Goal: Information Seeking & Learning: Compare options

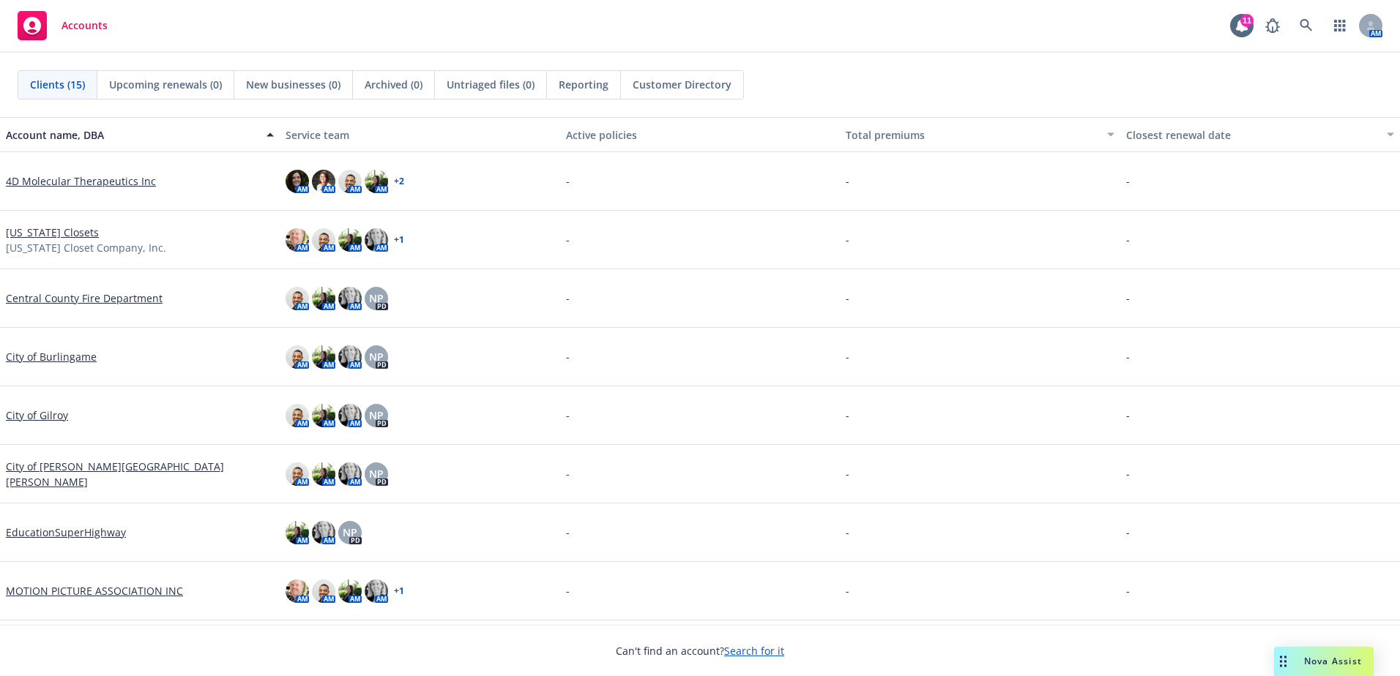
click at [116, 183] on link "4D Molecular Therapeutics Inc" at bounding box center [81, 180] width 150 height 15
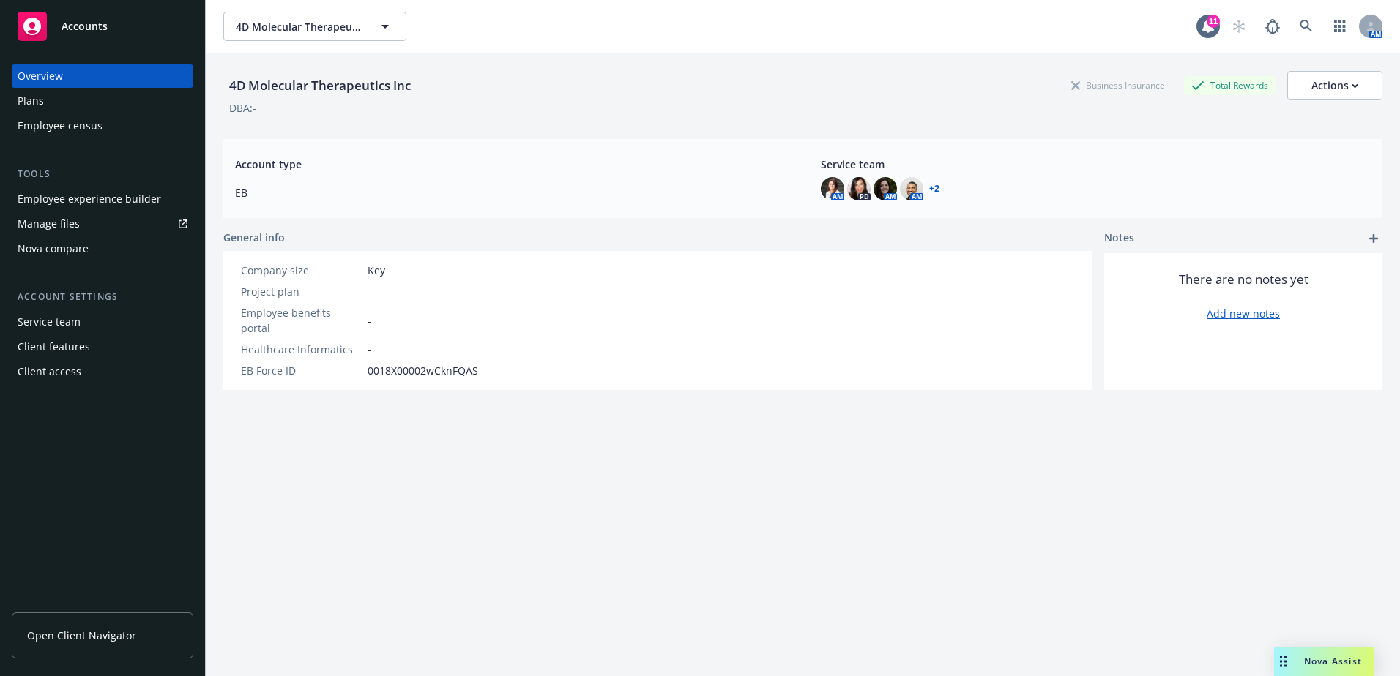
click at [40, 635] on span "Open Client Navigator" at bounding box center [81, 635] width 109 height 15
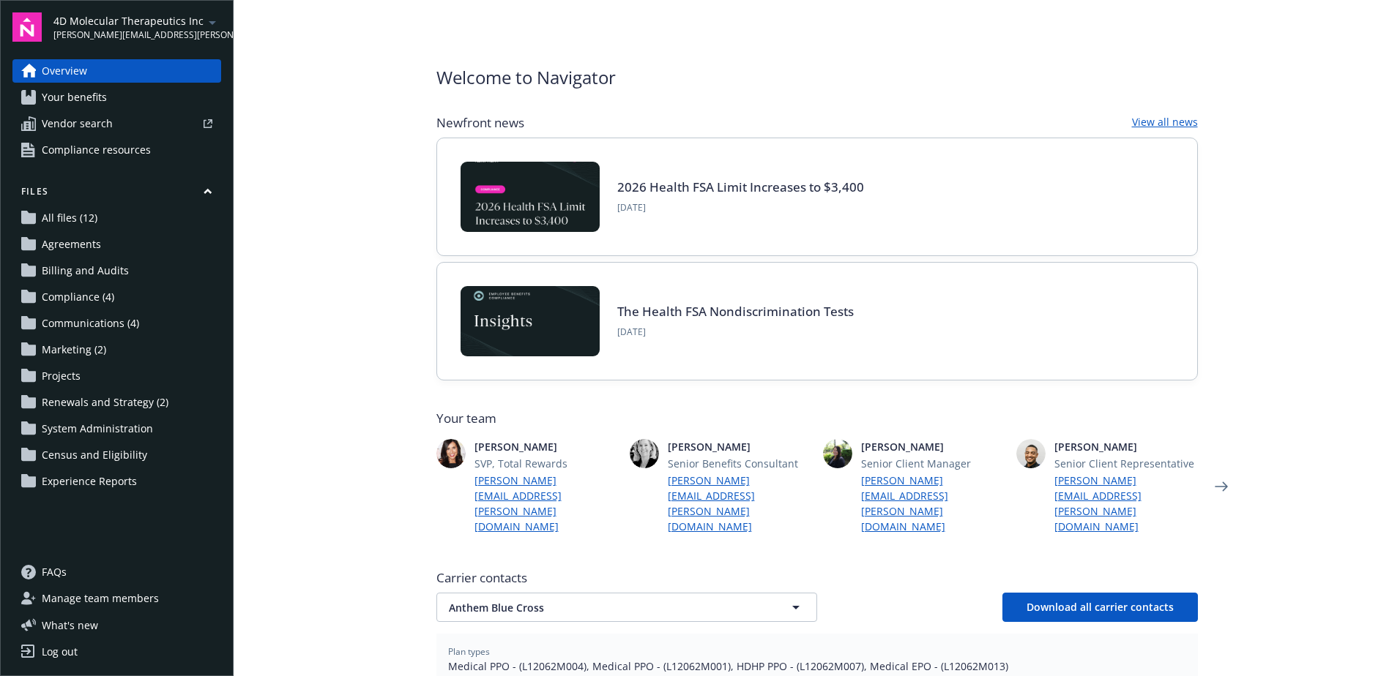
click at [83, 122] on span "Vendor search" at bounding box center [77, 123] width 71 height 23
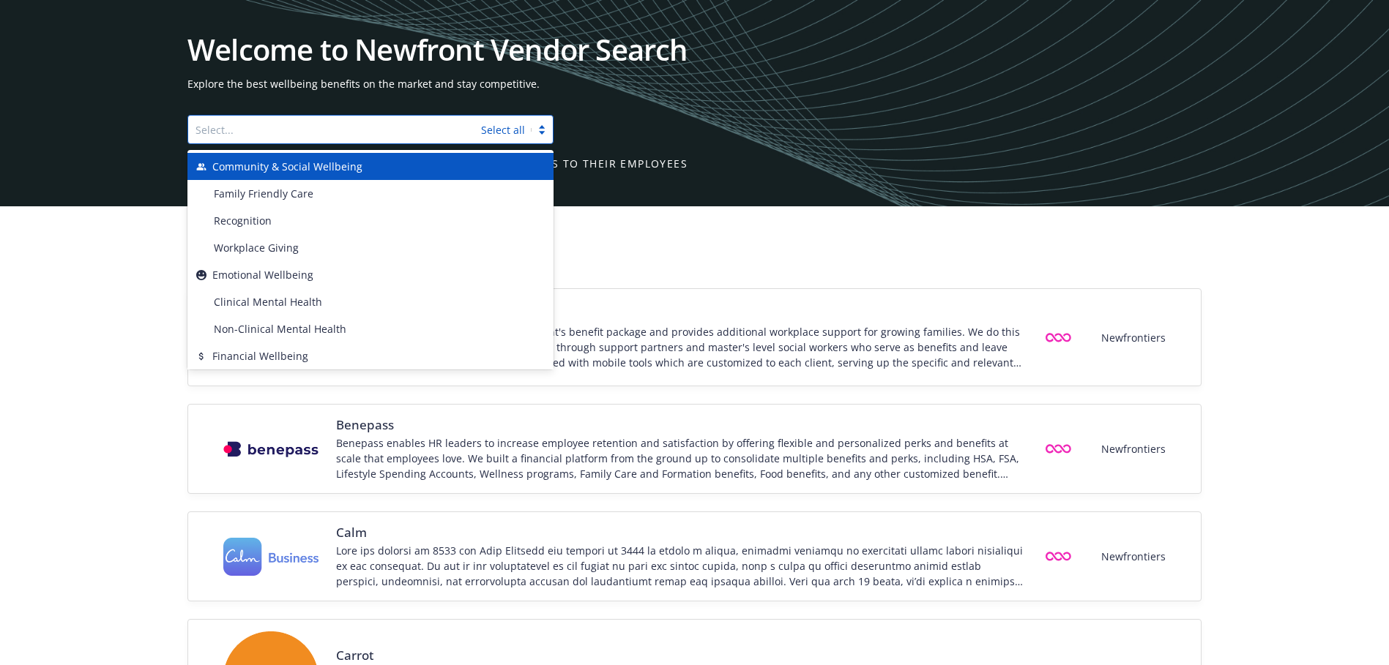
click at [337, 129] on div at bounding box center [334, 130] width 278 height 18
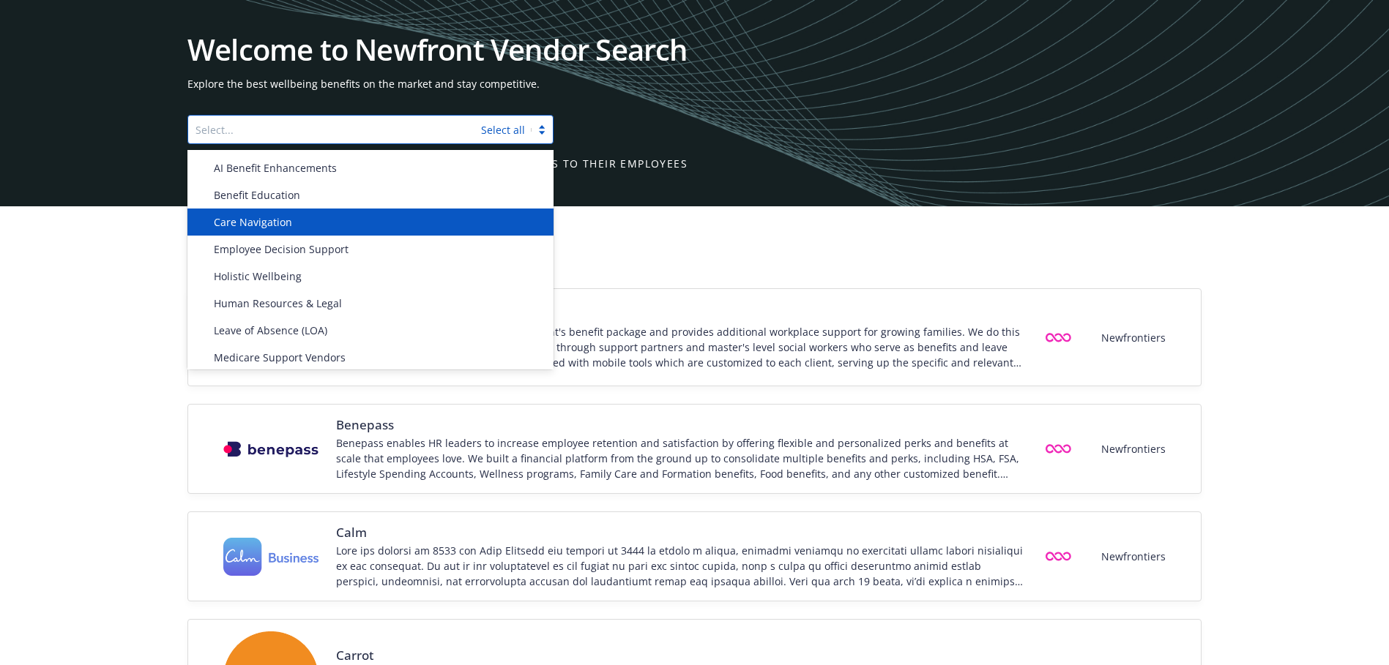
scroll to position [586, 0]
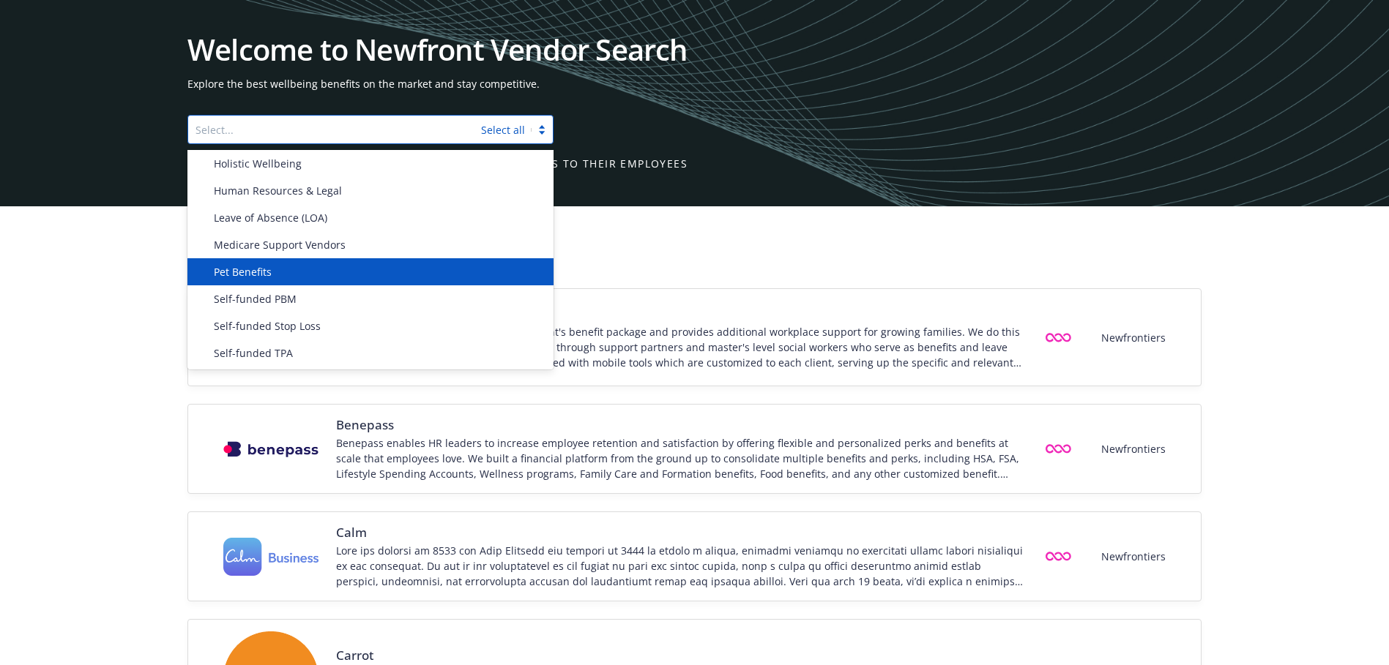
click at [280, 270] on div "Pet Benefits" at bounding box center [376, 271] width 337 height 15
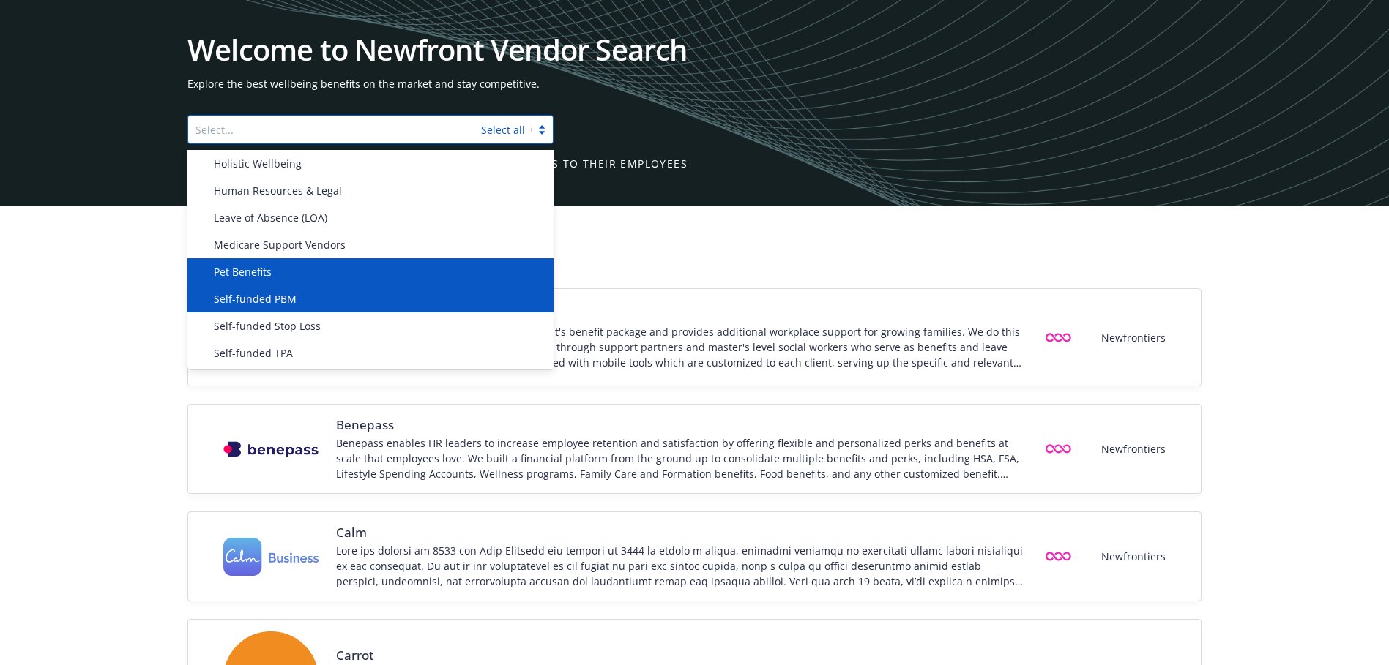
scroll to position [653, 0]
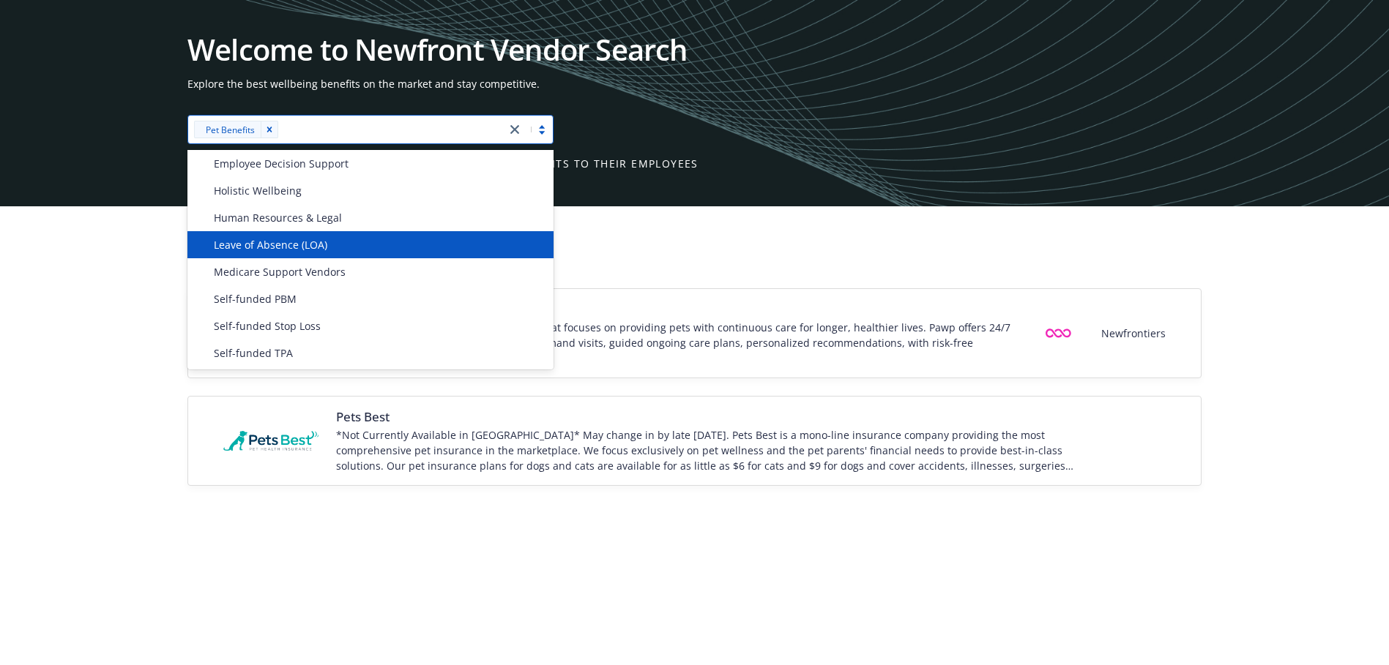
click at [679, 219] on div "Filters" at bounding box center [694, 247] width 1389 height 82
